Goal: Information Seeking & Learning: Understand process/instructions

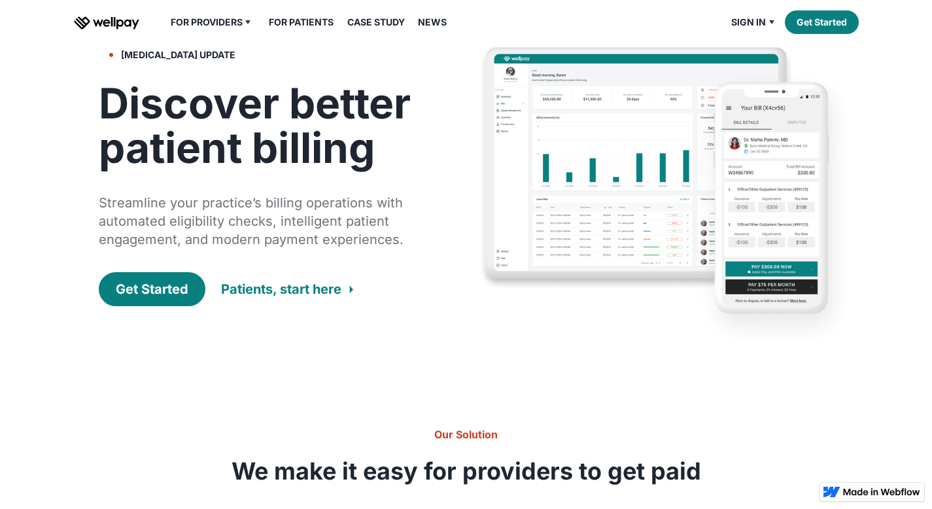
click at [318, 280] on div "Patients, start here" at bounding box center [281, 289] width 120 height 18
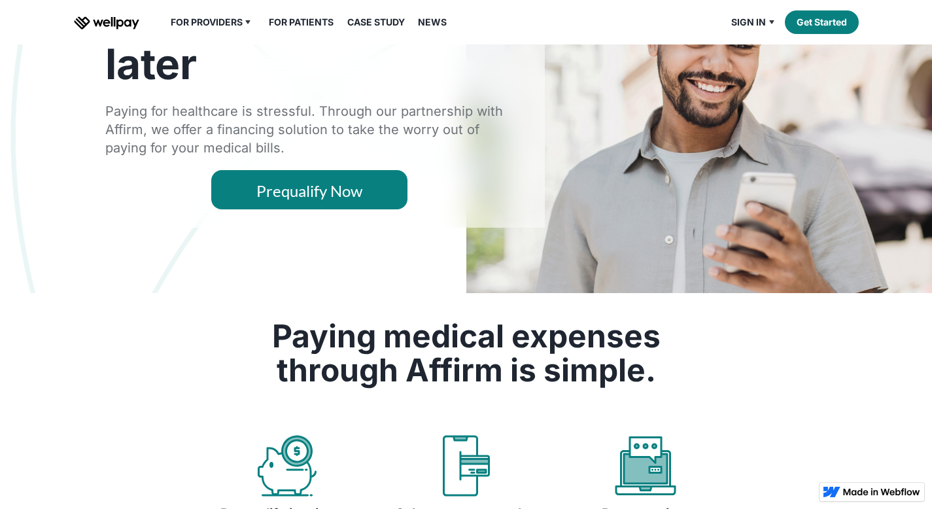
scroll to position [115, 0]
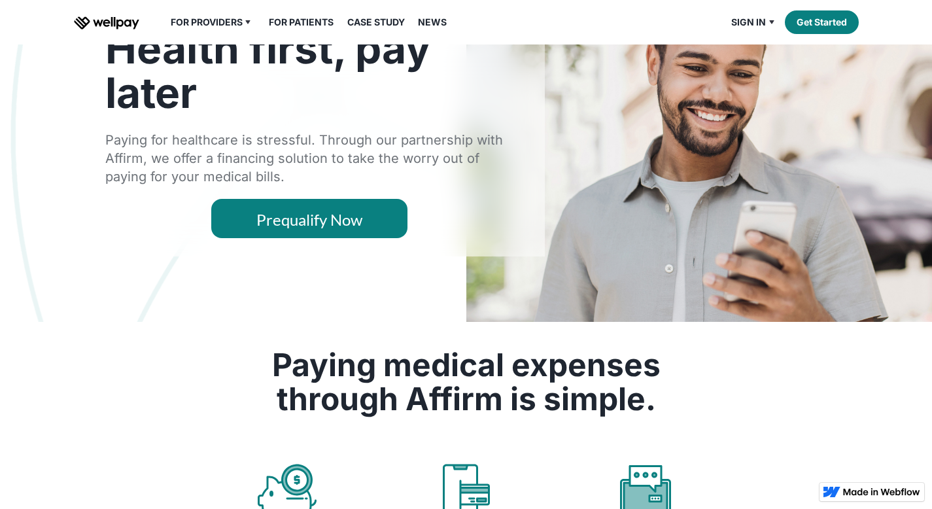
click at [307, 19] on link "For Patients" at bounding box center [301, 22] width 80 height 16
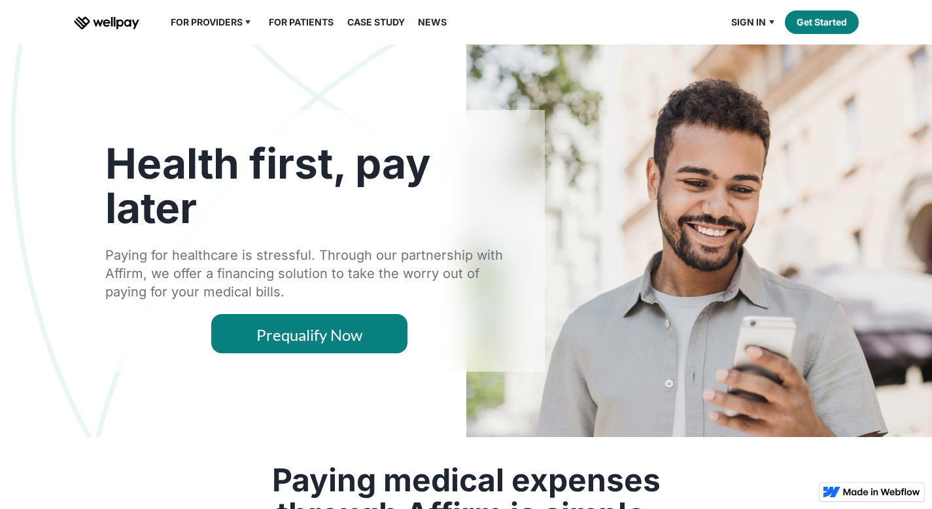
click at [308, 339] on link "Prequalify Now" at bounding box center [309, 333] width 196 height 39
click at [313, 338] on link "Prequalify Now" at bounding box center [309, 333] width 196 height 39
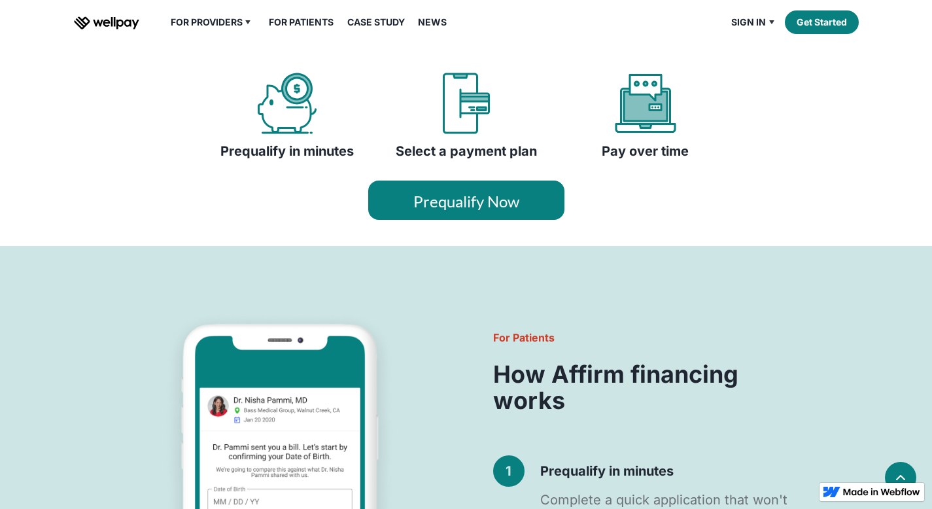
scroll to position [576, 0]
